Goal: Navigation & Orientation: Find specific page/section

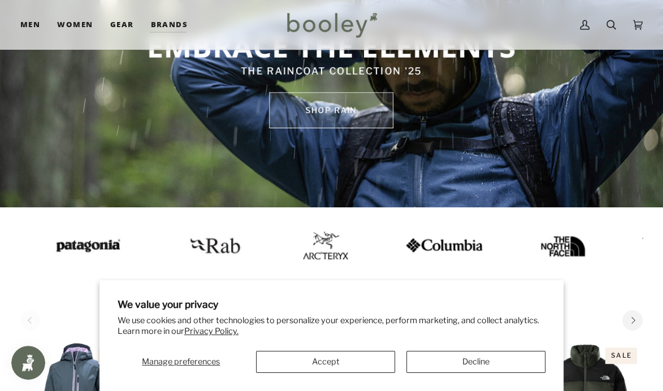
click at [340, 110] on link "SHOP rain" at bounding box center [331, 110] width 124 height 36
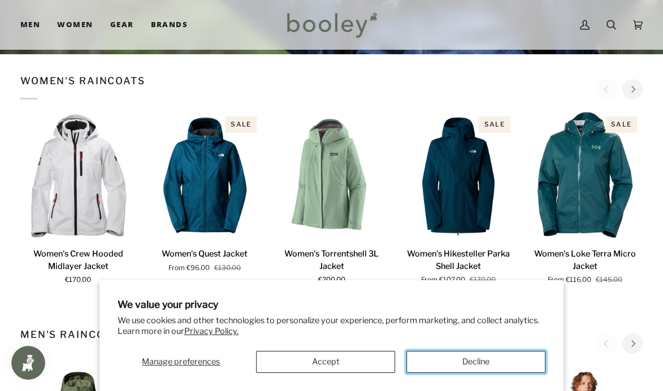
click at [527, 355] on button "Decline" at bounding box center [476, 362] width 139 height 22
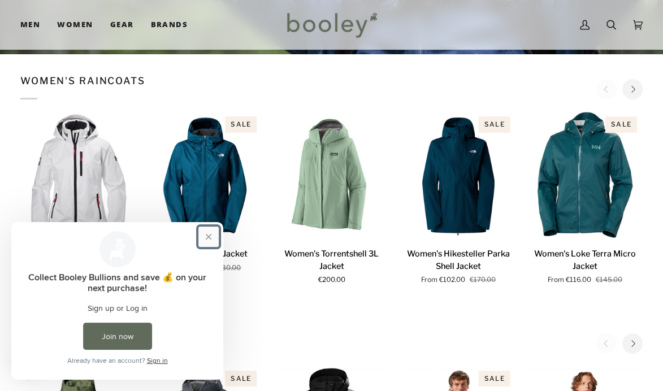
click at [208, 230] on button "Close prompt" at bounding box center [208, 237] width 20 height 20
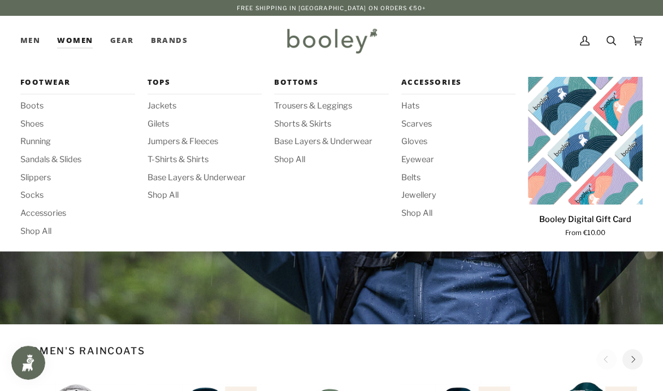
click at [70, 37] on link "Women" at bounding box center [75, 41] width 53 height 50
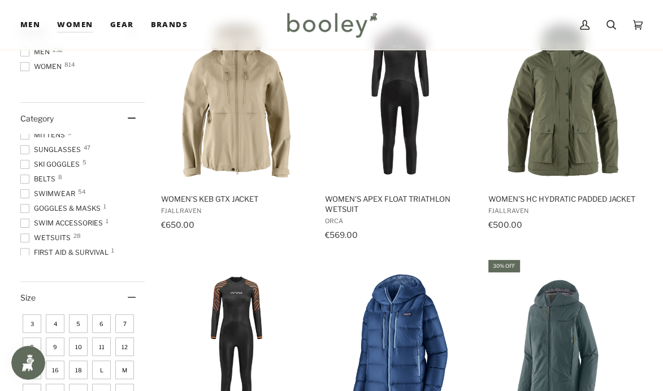
scroll to position [418, 0]
